Goal: Navigation & Orientation: Find specific page/section

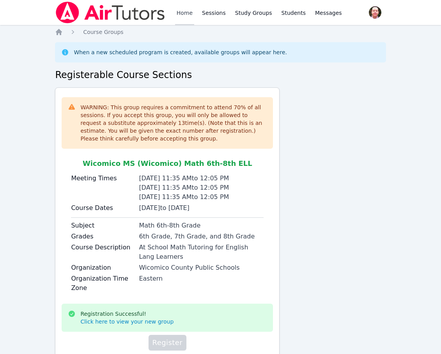
click at [187, 12] on link "Home" at bounding box center [184, 12] width 19 height 25
